Goal: Task Accomplishment & Management: Use online tool/utility

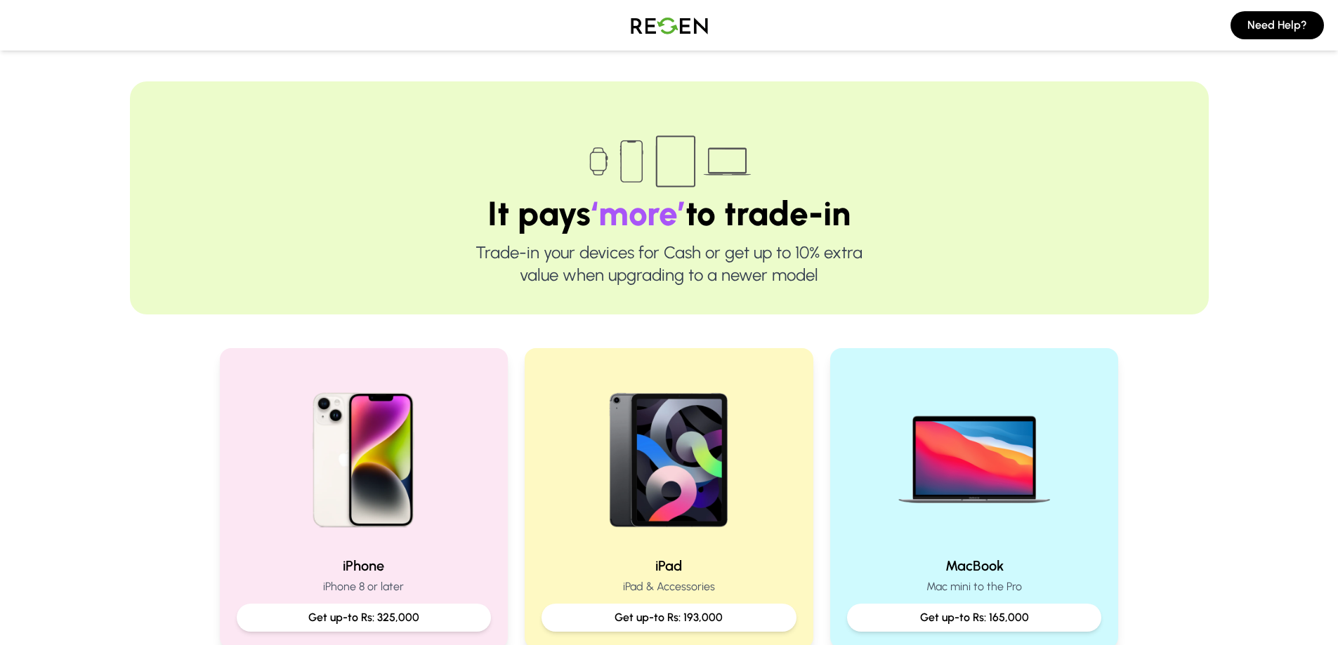
scroll to position [140, 0]
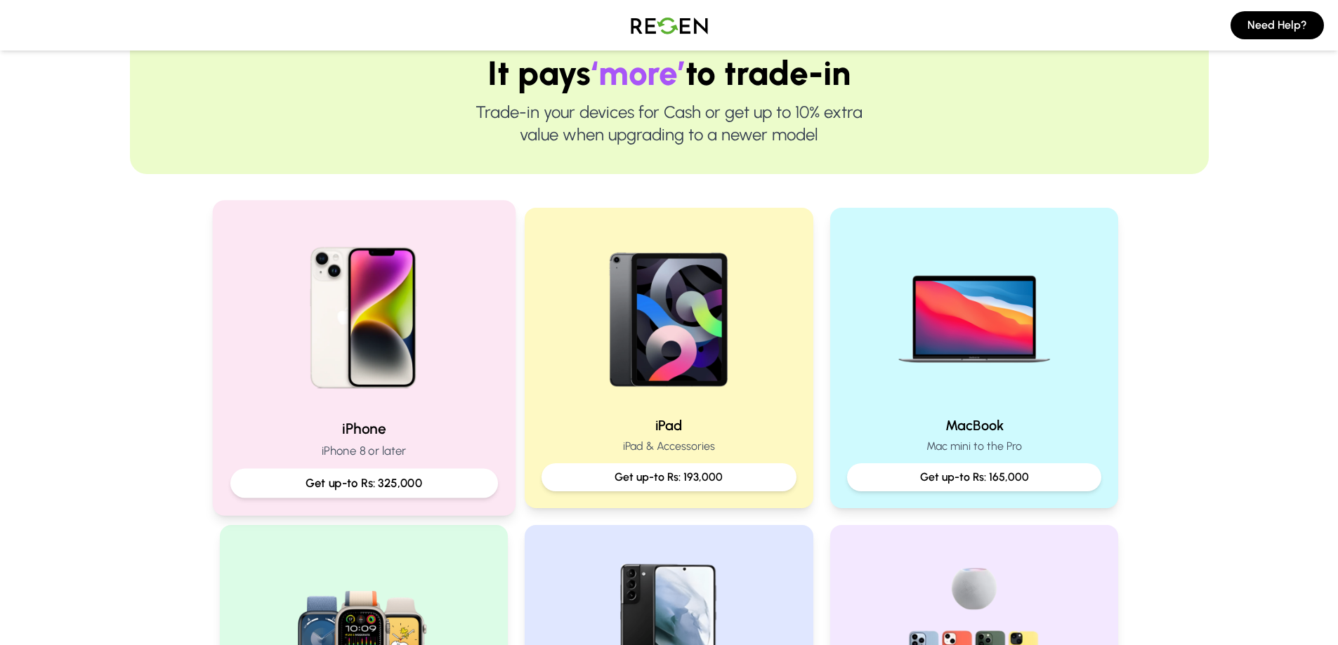
click at [394, 386] on img at bounding box center [363, 312] width 189 height 189
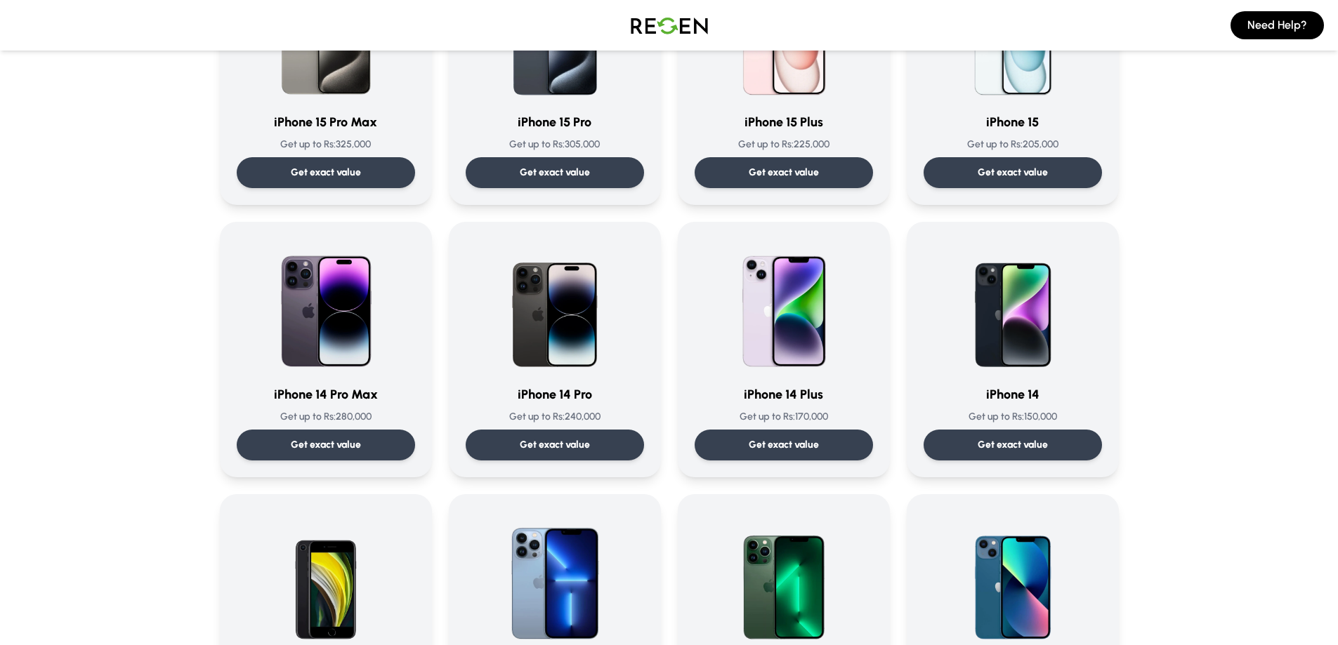
scroll to position [421, 0]
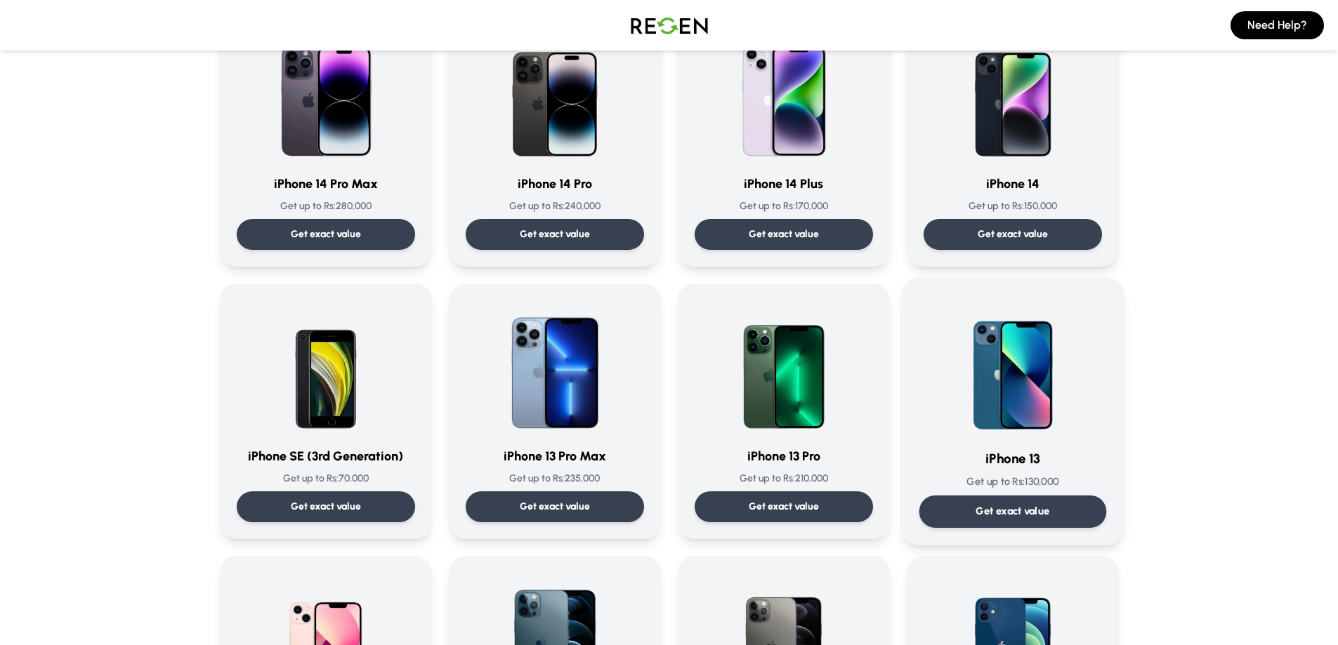
click at [1036, 508] on p "Get exact value" at bounding box center [1012, 511] width 74 height 15
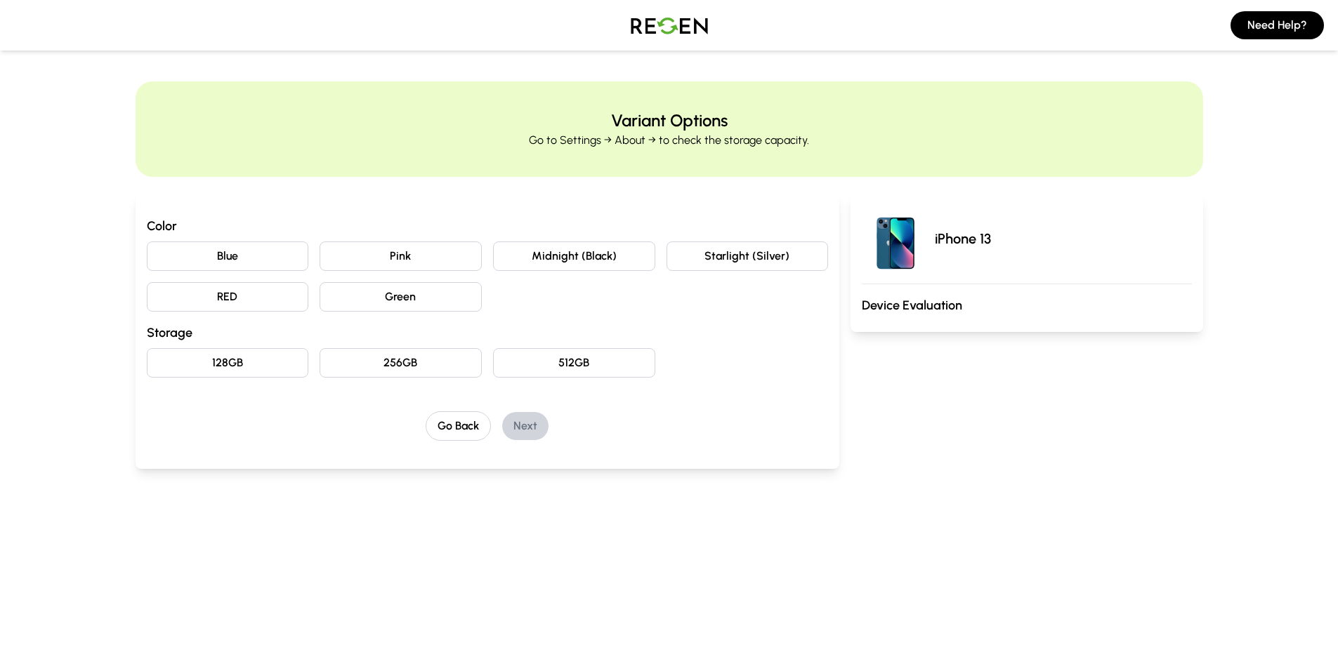
click at [565, 251] on button "Midnight (Black)" at bounding box center [574, 256] width 162 height 29
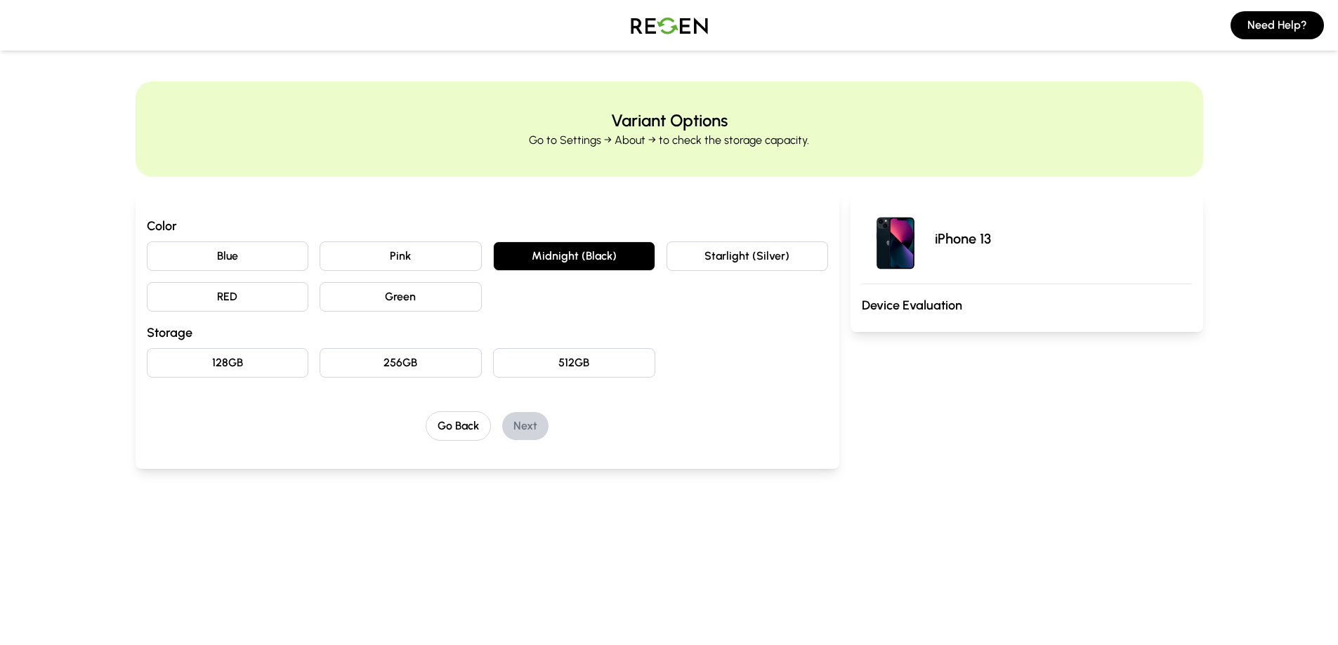
click at [225, 368] on button "128GB" at bounding box center [228, 362] width 162 height 29
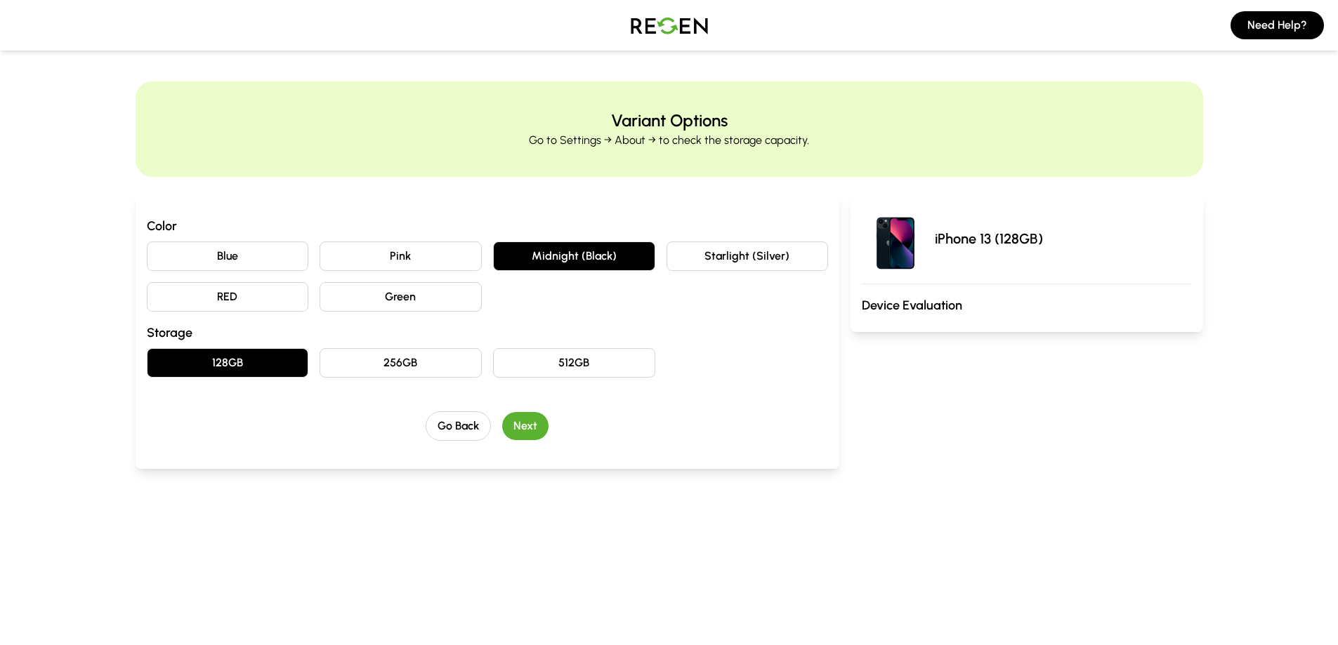
click at [521, 423] on button "Next" at bounding box center [525, 426] width 46 height 28
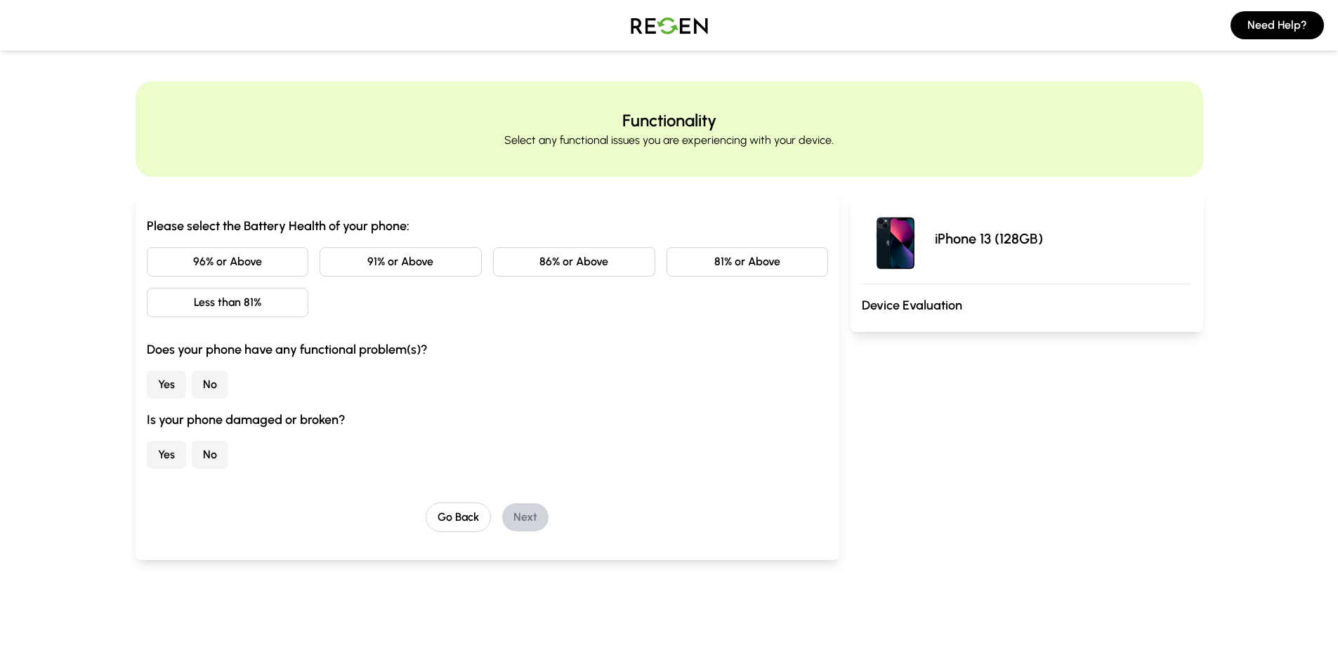
click at [584, 265] on button "86% or Above" at bounding box center [574, 261] width 162 height 29
click at [205, 386] on button "No" at bounding box center [210, 385] width 37 height 28
click at [212, 461] on button "No" at bounding box center [210, 455] width 37 height 28
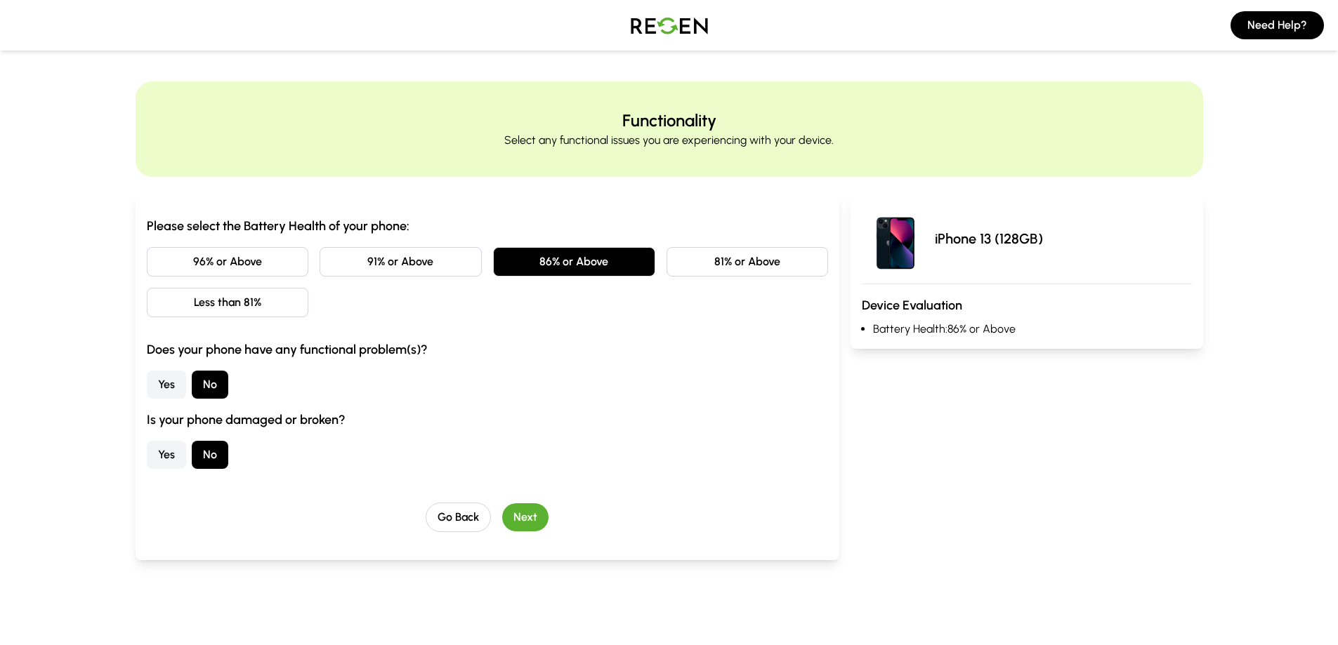
click at [539, 520] on button "Next" at bounding box center [525, 517] width 46 height 28
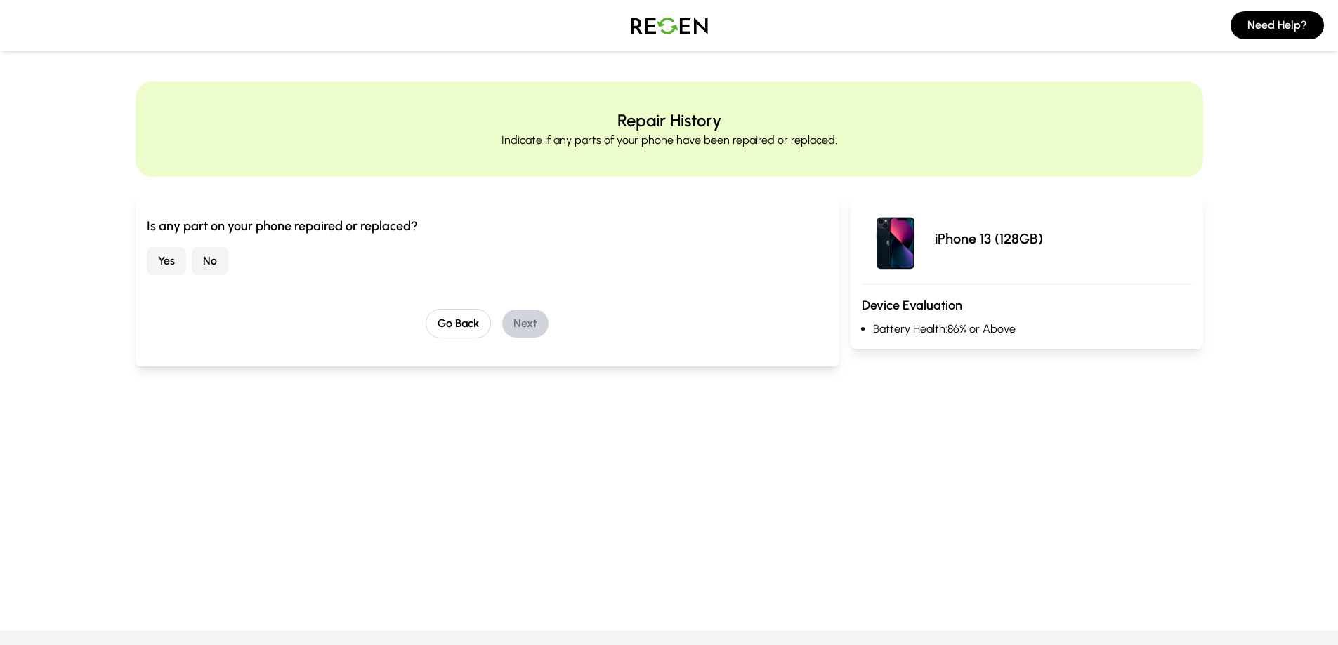
click at [211, 266] on button "No" at bounding box center [210, 261] width 37 height 28
click at [520, 321] on button "Next" at bounding box center [525, 324] width 46 height 28
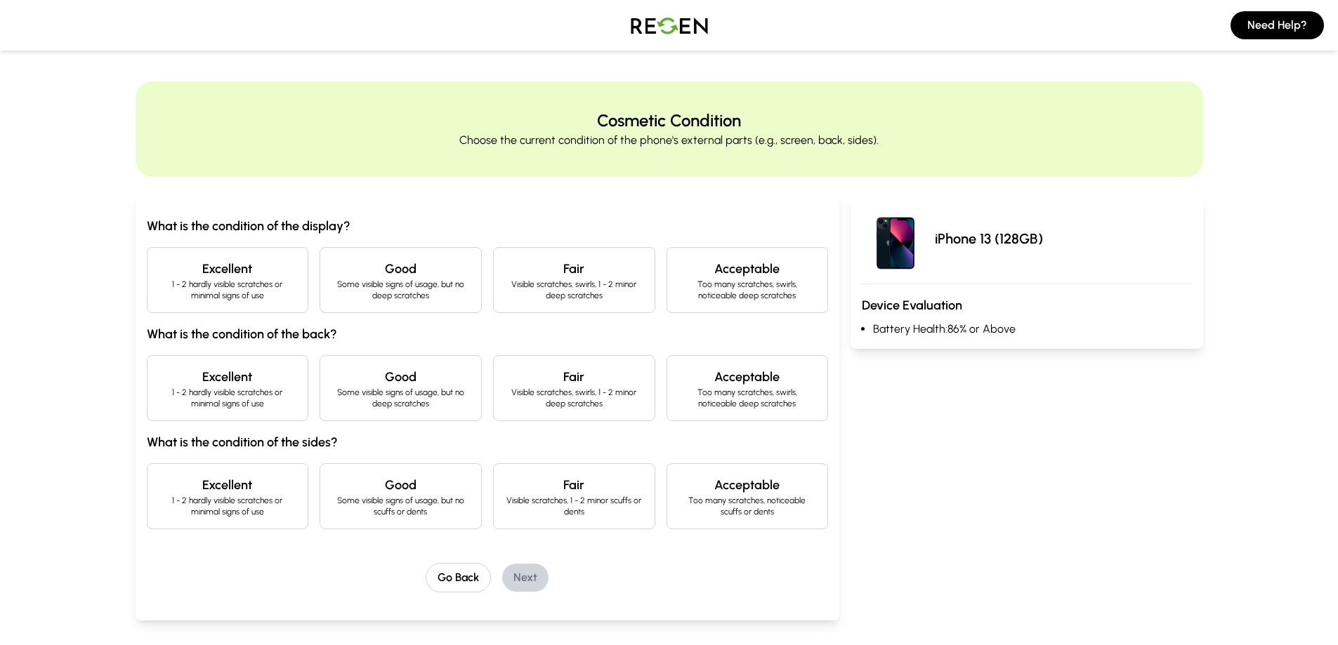
click at [215, 270] on h4 "Excellent" at bounding box center [228, 269] width 138 height 20
click at [211, 371] on h4 "Excellent" at bounding box center [228, 377] width 138 height 20
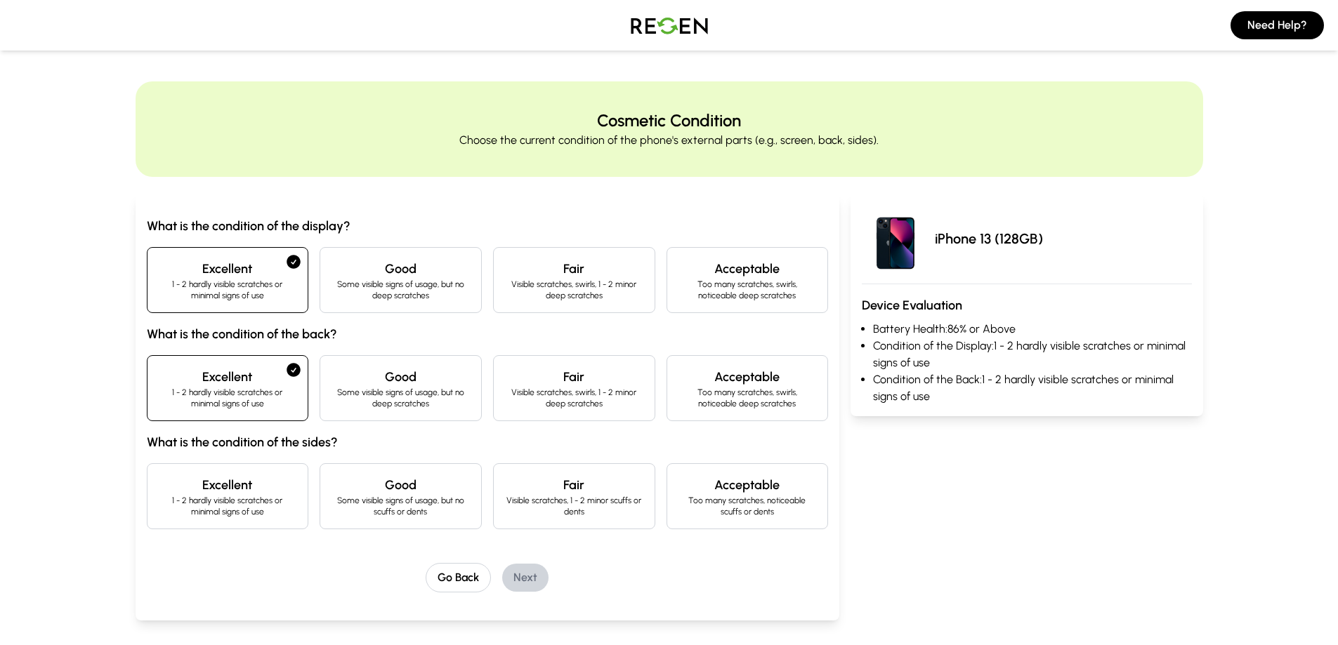
click at [216, 469] on div "Excellent 1 - 2 hardly visible scratches or minimal signs of use" at bounding box center [228, 496] width 162 height 66
click at [534, 575] on button "Next" at bounding box center [525, 578] width 46 height 28
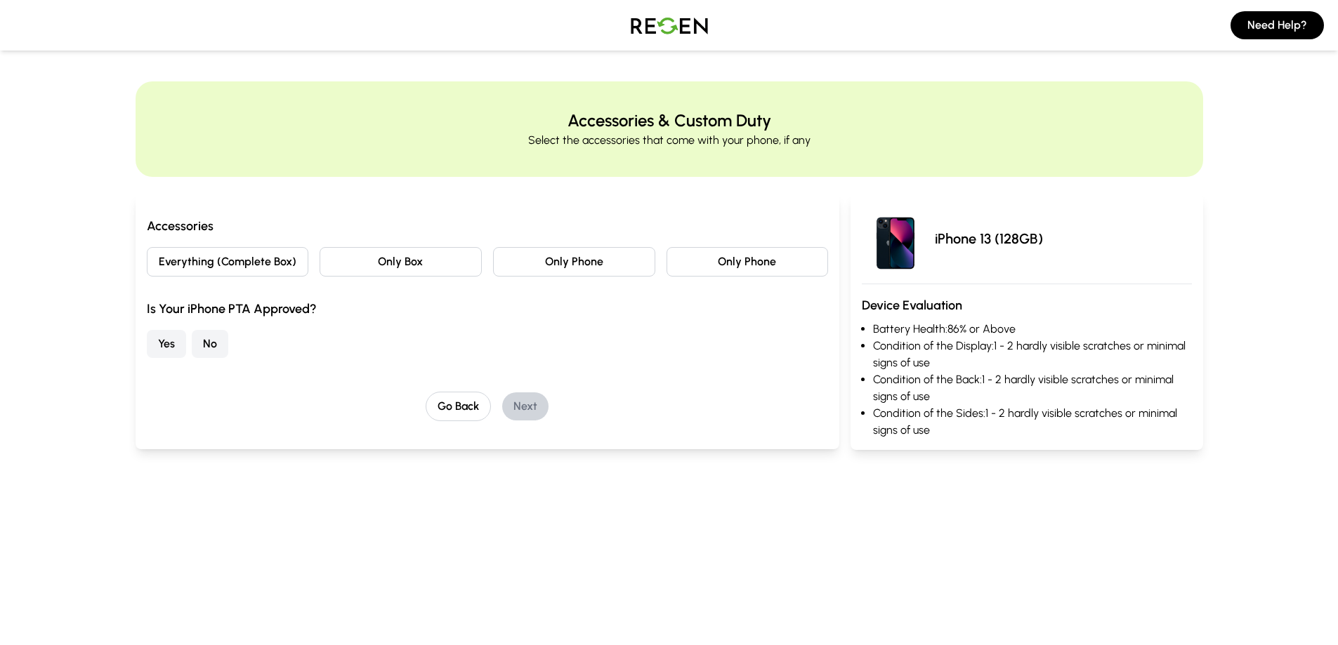
click at [224, 343] on button "No" at bounding box center [210, 344] width 37 height 28
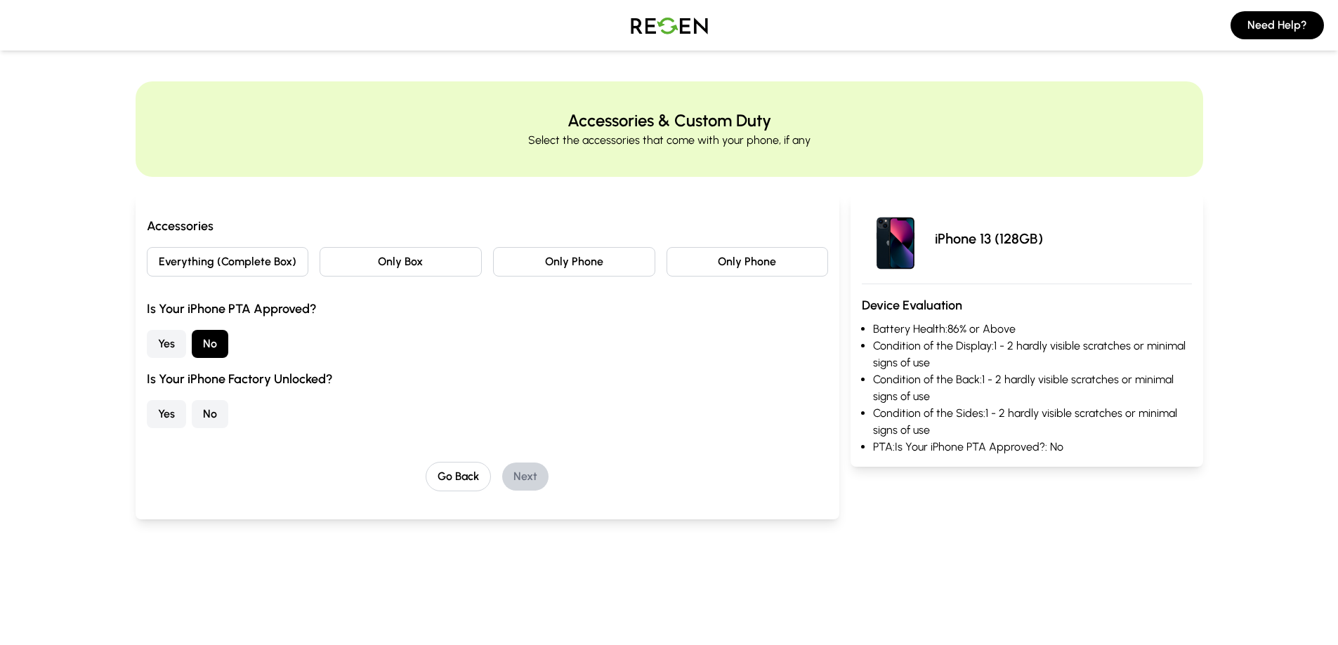
click at [170, 414] on button "Yes" at bounding box center [166, 414] width 39 height 28
click at [179, 348] on button "Yes" at bounding box center [166, 344] width 39 height 28
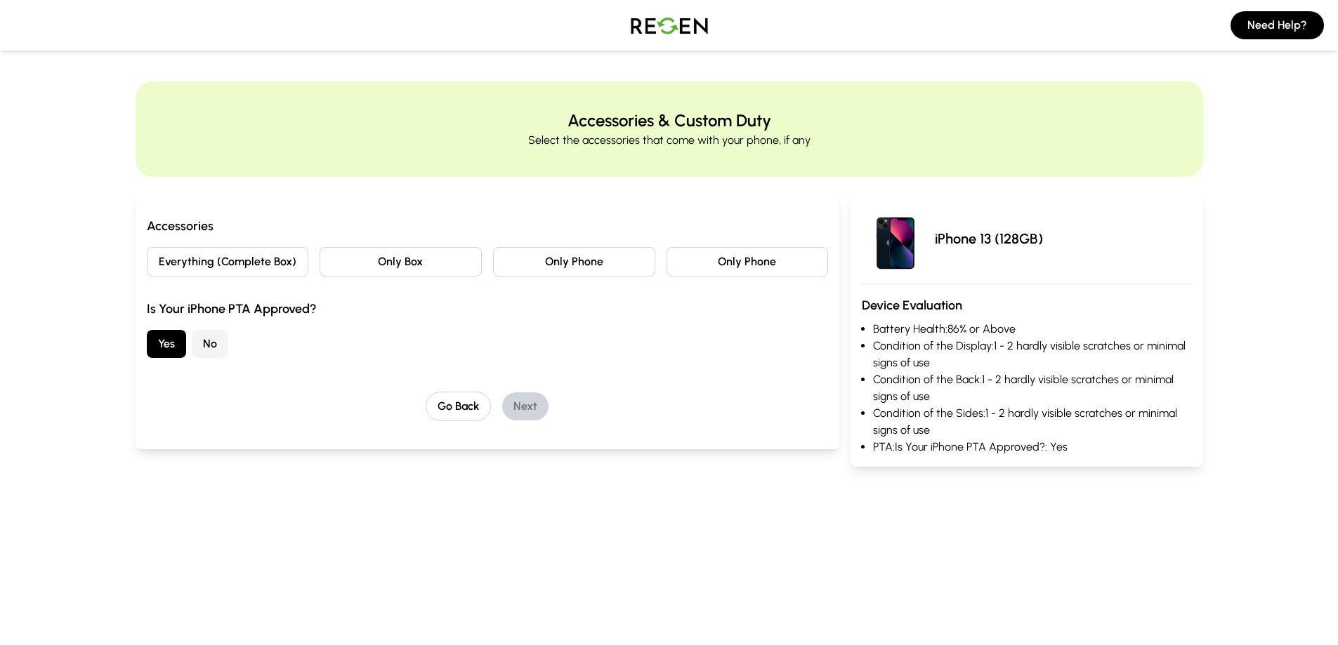
click at [205, 343] on button "No" at bounding box center [210, 344] width 37 height 28
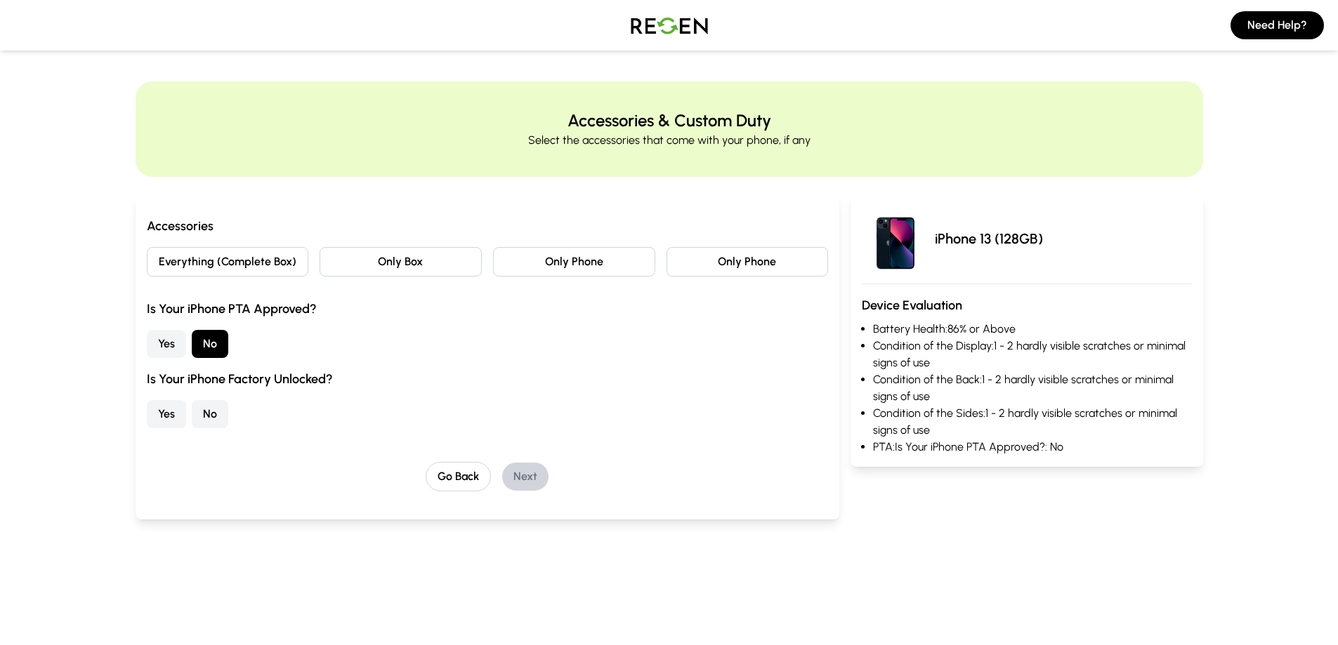
click at [176, 414] on button "Yes" at bounding box center [166, 414] width 39 height 28
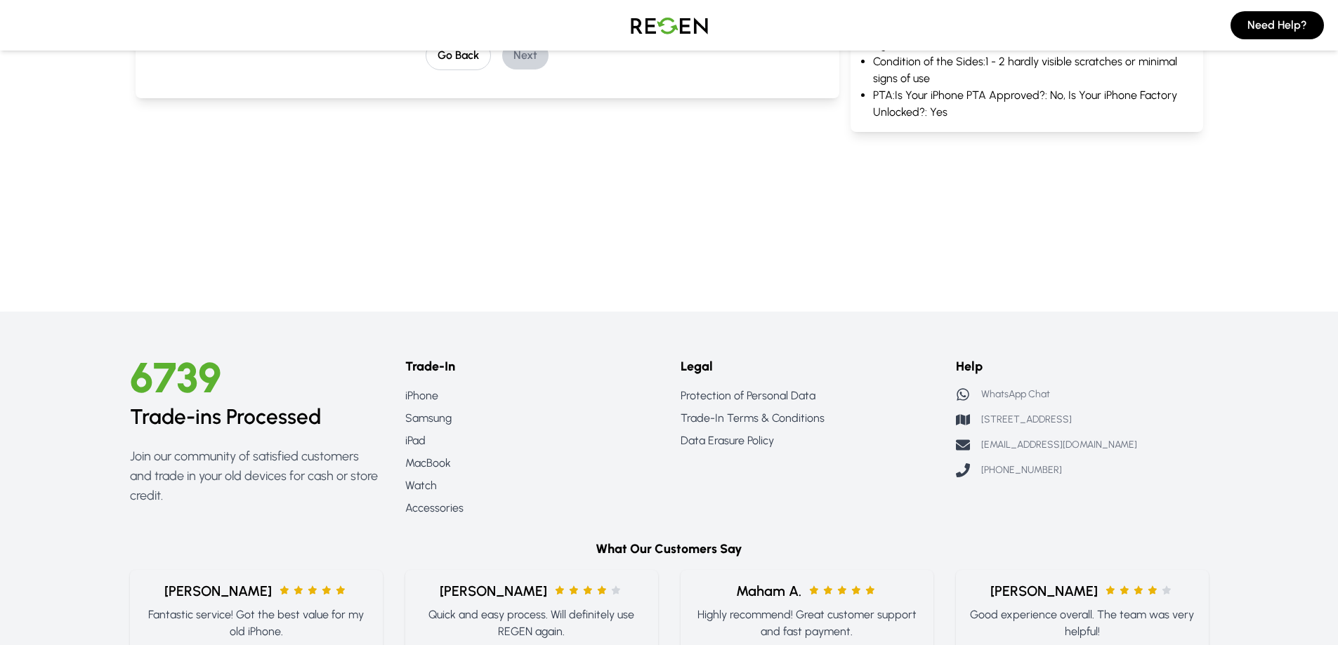
scroll to position [70, 0]
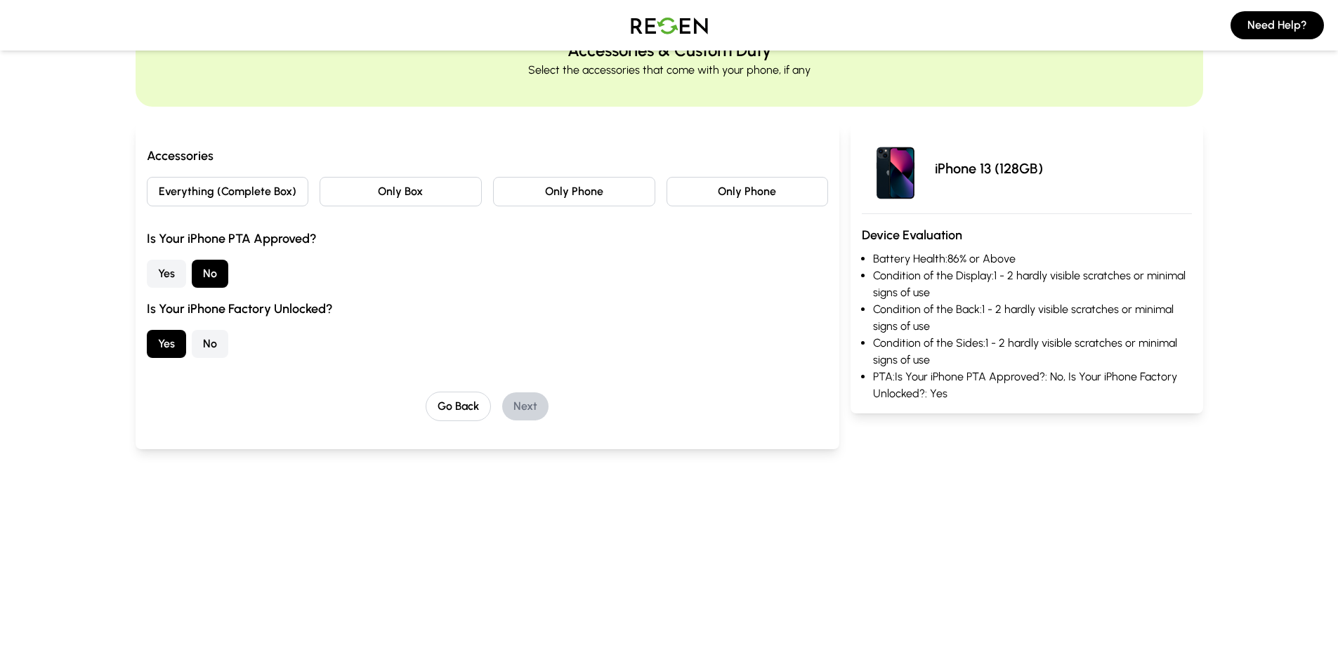
click at [169, 280] on button "Yes" at bounding box center [166, 274] width 39 height 28
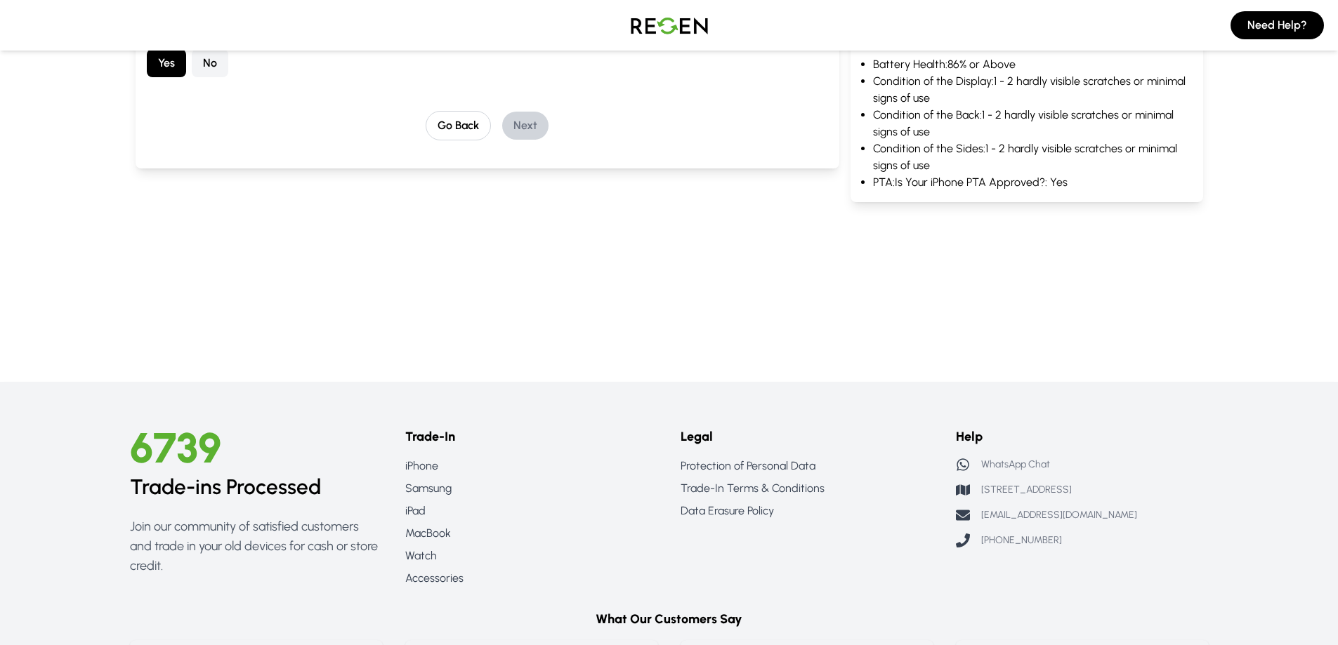
scroll to position [140, 0]
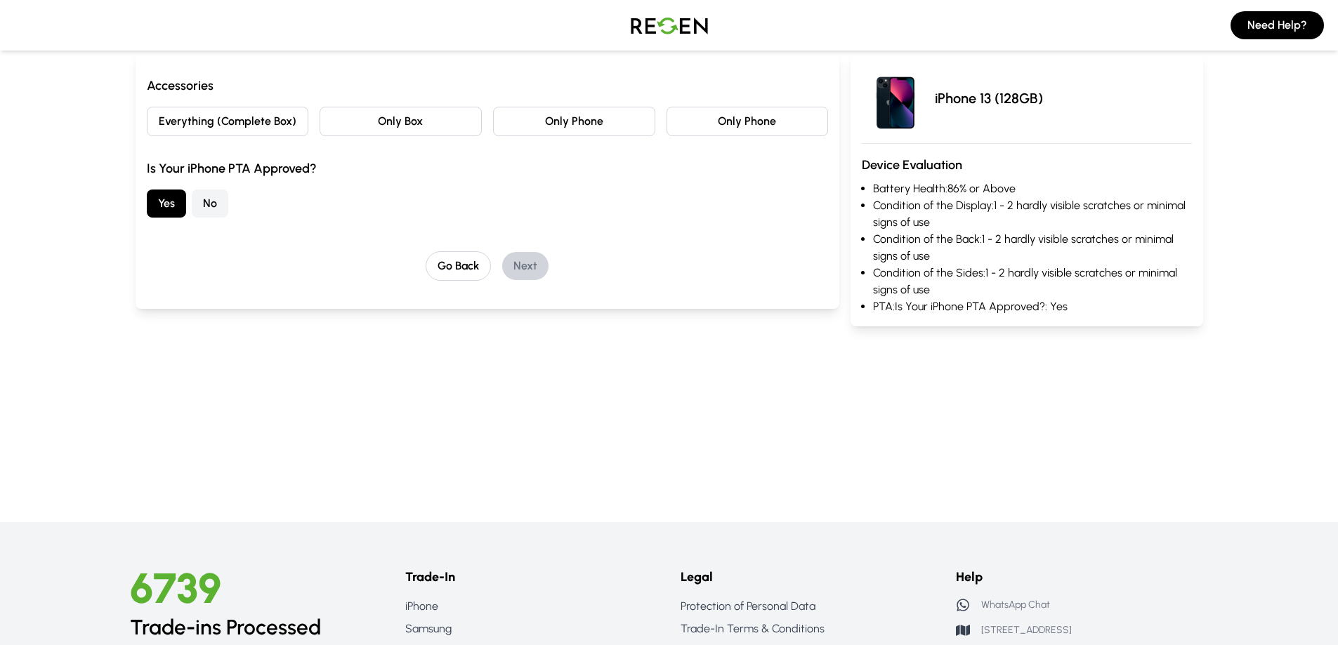
click at [208, 202] on button "No" at bounding box center [210, 204] width 37 height 28
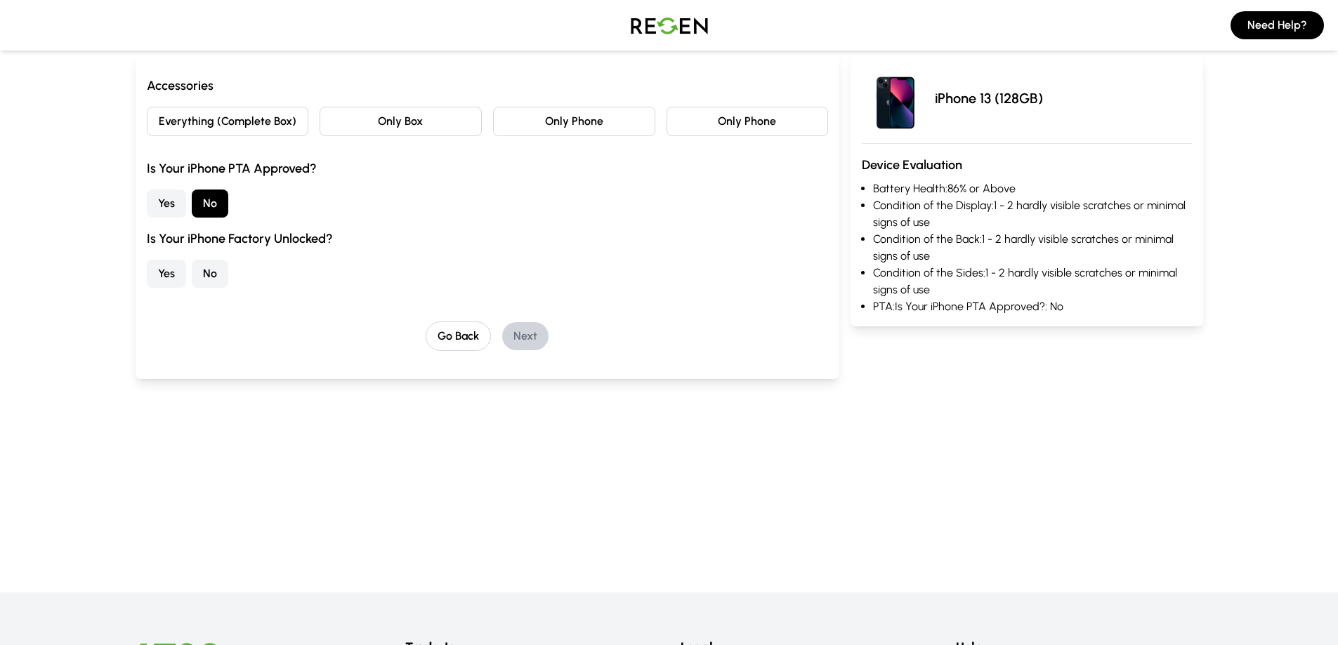
click at [210, 279] on button "No" at bounding box center [210, 274] width 37 height 28
click at [180, 280] on button "Yes" at bounding box center [166, 274] width 39 height 28
click at [499, 331] on div "Go Back Next" at bounding box center [488, 336] width 682 height 29
click at [457, 340] on button "Go Back" at bounding box center [458, 336] width 65 height 29
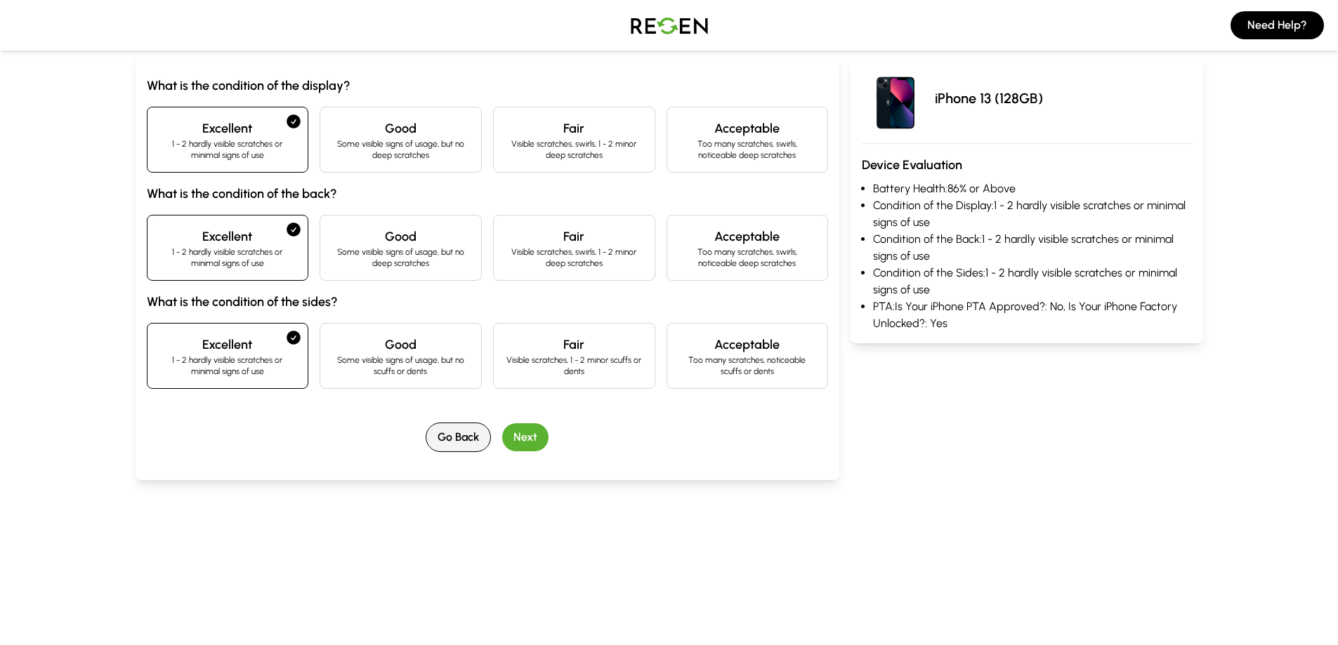
scroll to position [0, 0]
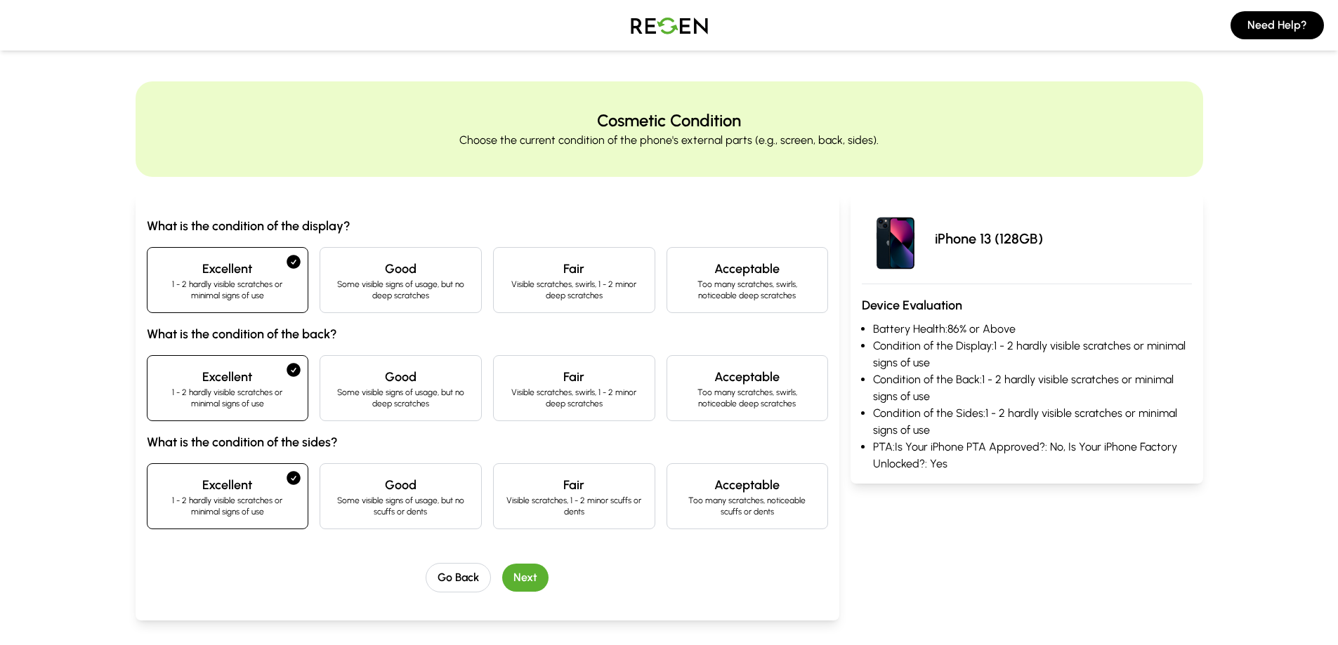
click at [527, 579] on button "Next" at bounding box center [525, 578] width 46 height 28
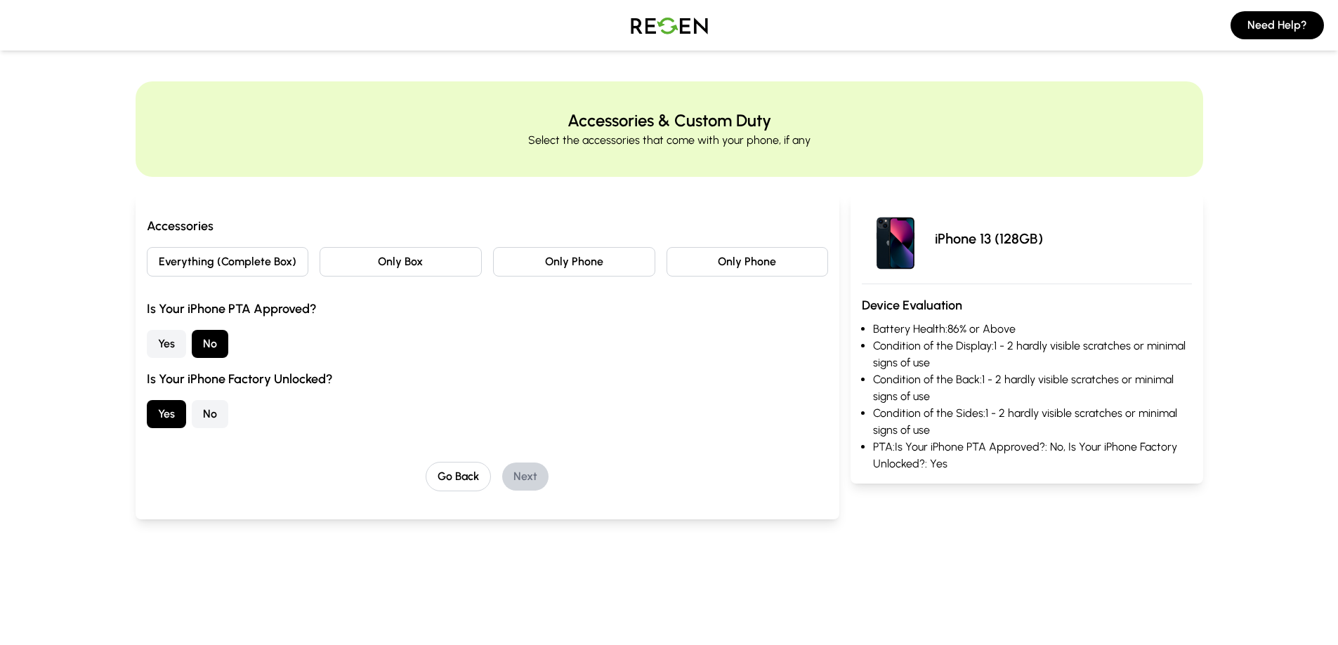
click at [195, 412] on button "No" at bounding box center [210, 414] width 37 height 28
click at [169, 421] on button "Yes" at bounding box center [166, 414] width 39 height 28
click at [169, 341] on button "Yes" at bounding box center [166, 344] width 39 height 28
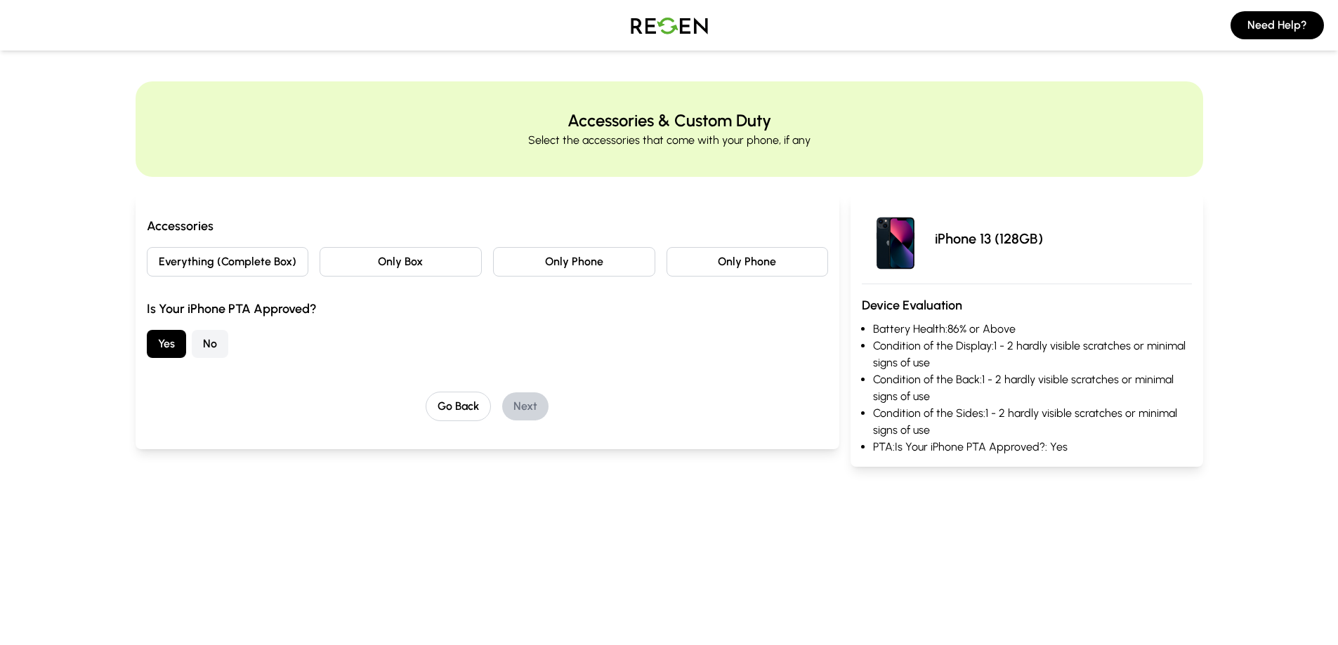
click at [197, 338] on button "No" at bounding box center [210, 344] width 37 height 28
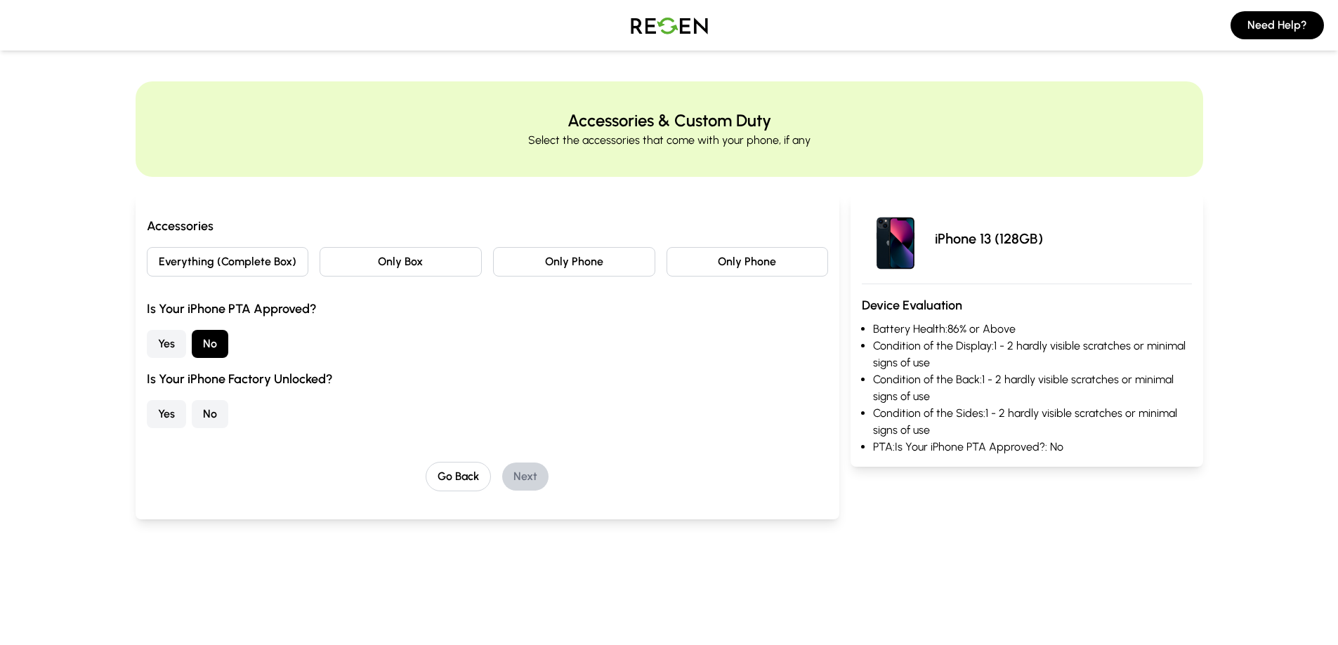
click at [196, 409] on button "No" at bounding box center [210, 414] width 37 height 28
click at [185, 409] on button "Yes" at bounding box center [166, 414] width 39 height 28
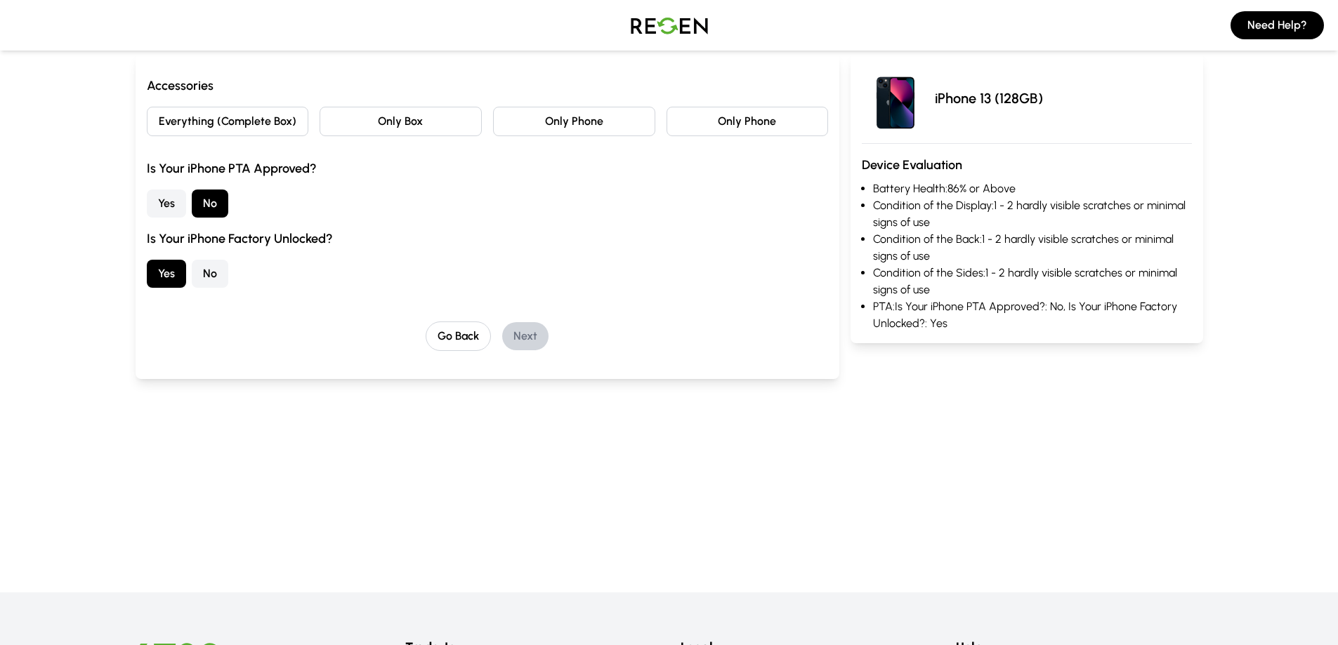
scroll to position [70, 0]
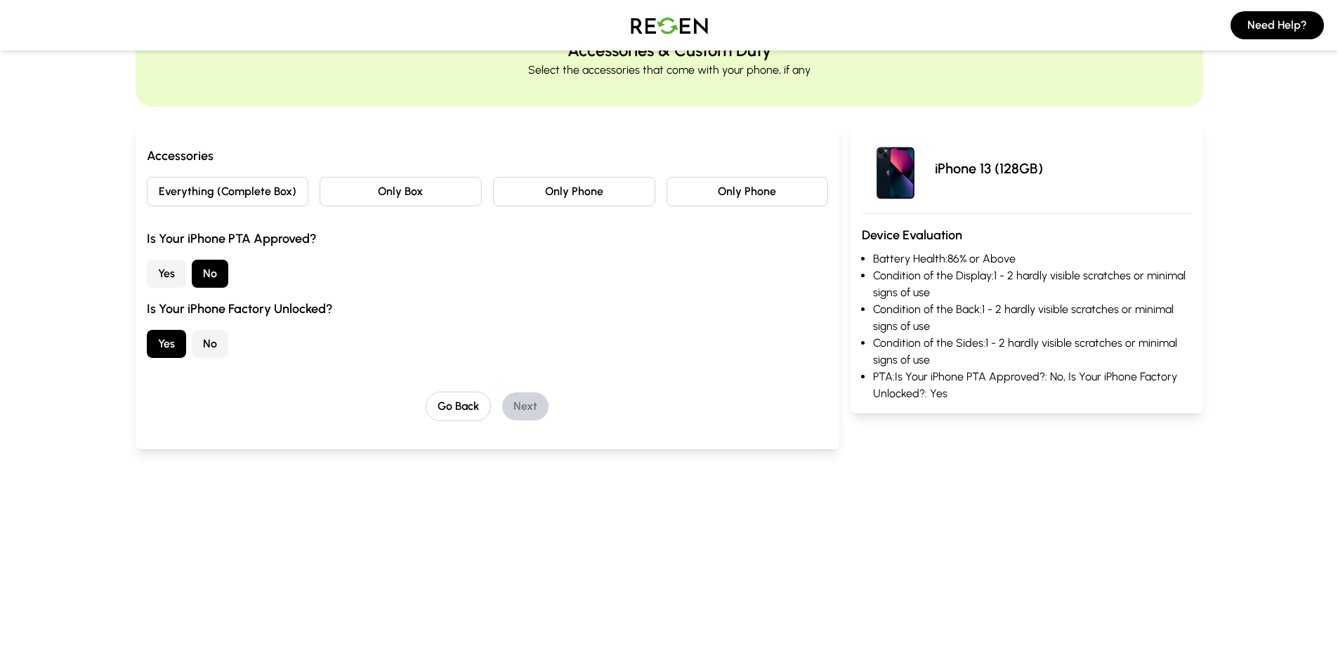
click at [772, 186] on button "Only Phone" at bounding box center [747, 191] width 162 height 29
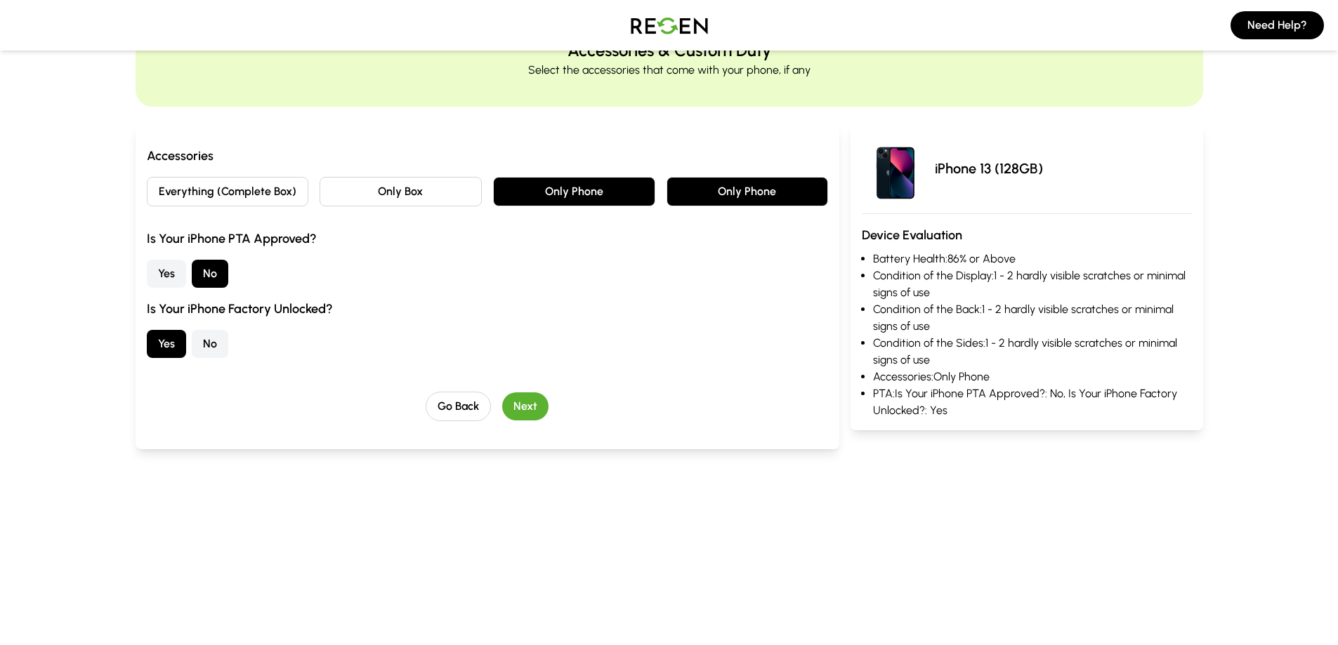
click at [632, 195] on button "Only Phone" at bounding box center [574, 191] width 162 height 29
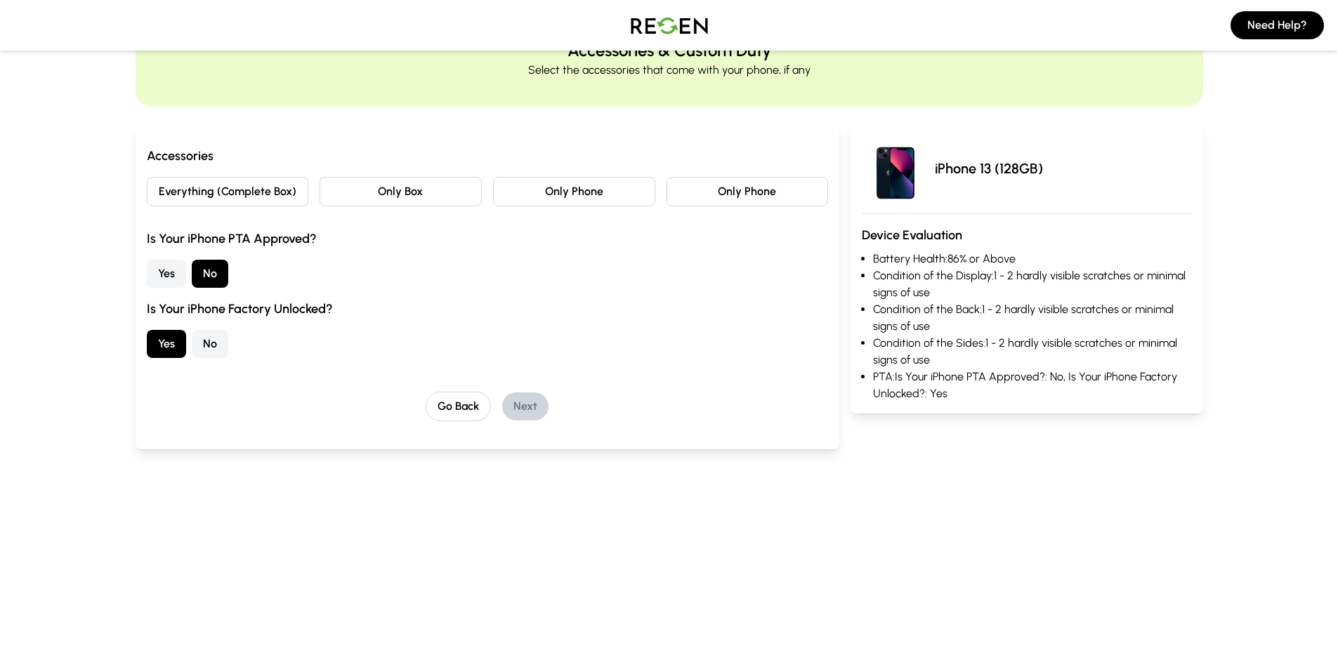
click at [435, 197] on button "Only Box" at bounding box center [400, 191] width 162 height 29
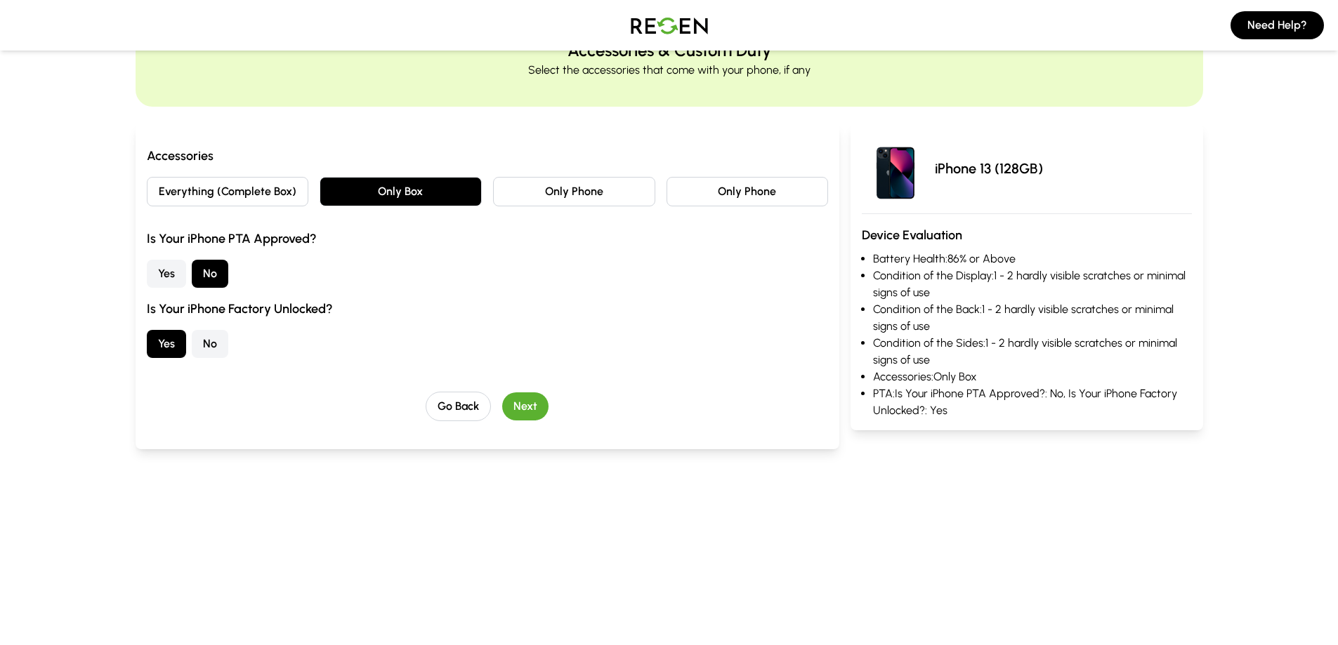
click at [577, 192] on button "Only Phone" at bounding box center [574, 191] width 162 height 29
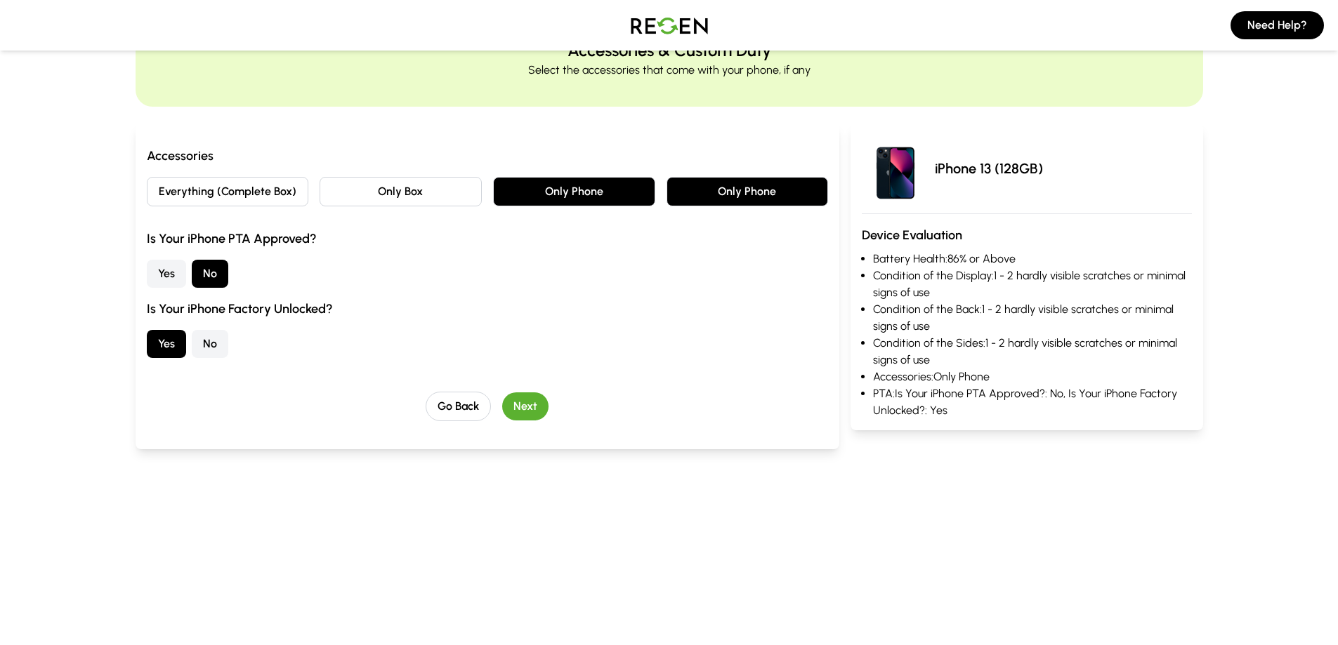
click at [528, 407] on button "Next" at bounding box center [525, 407] width 46 height 28
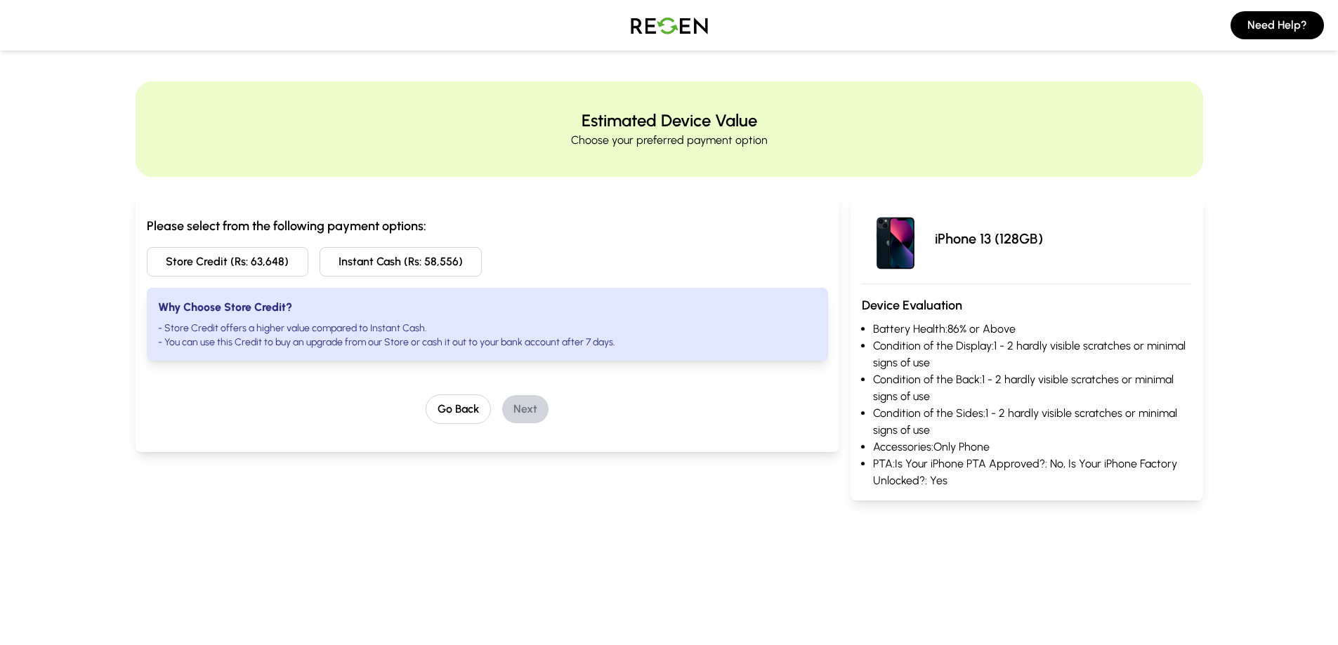
click at [234, 271] on button "Store Credit (Rs: 63,648)" at bounding box center [228, 261] width 162 height 29
click at [529, 411] on button "Next" at bounding box center [525, 409] width 46 height 28
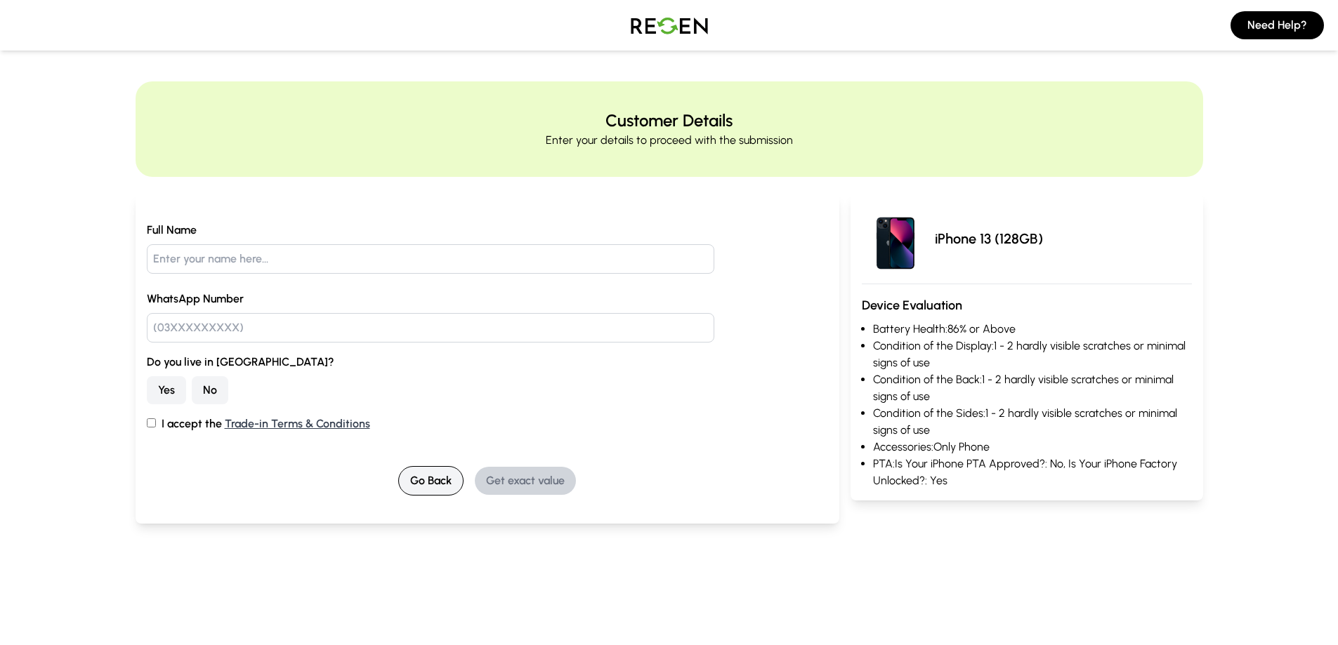
click at [451, 482] on button "Go Back" at bounding box center [430, 480] width 65 height 29
